Goal: Find specific page/section: Find specific page/section

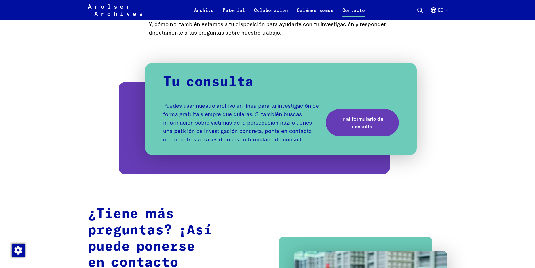
scroll to position [309, 0]
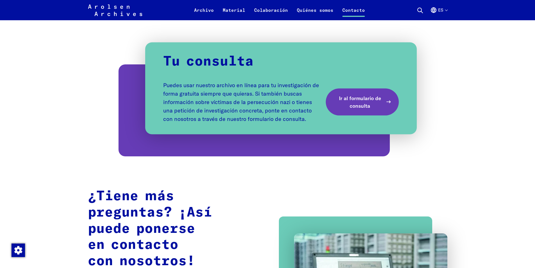
click at [362, 103] on span "Ir al formulario de consulta" at bounding box center [360, 101] width 46 height 15
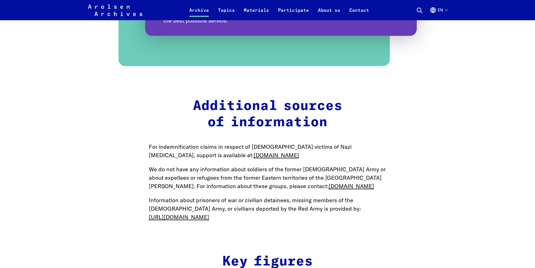
scroll to position [590, 0]
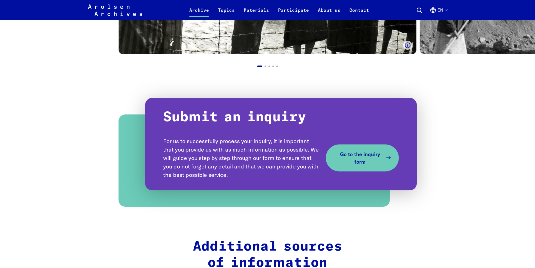
click at [361, 159] on span "Go to the inquiry form" at bounding box center [360, 157] width 46 height 15
